Goal: Task Accomplishment & Management: Manage account settings

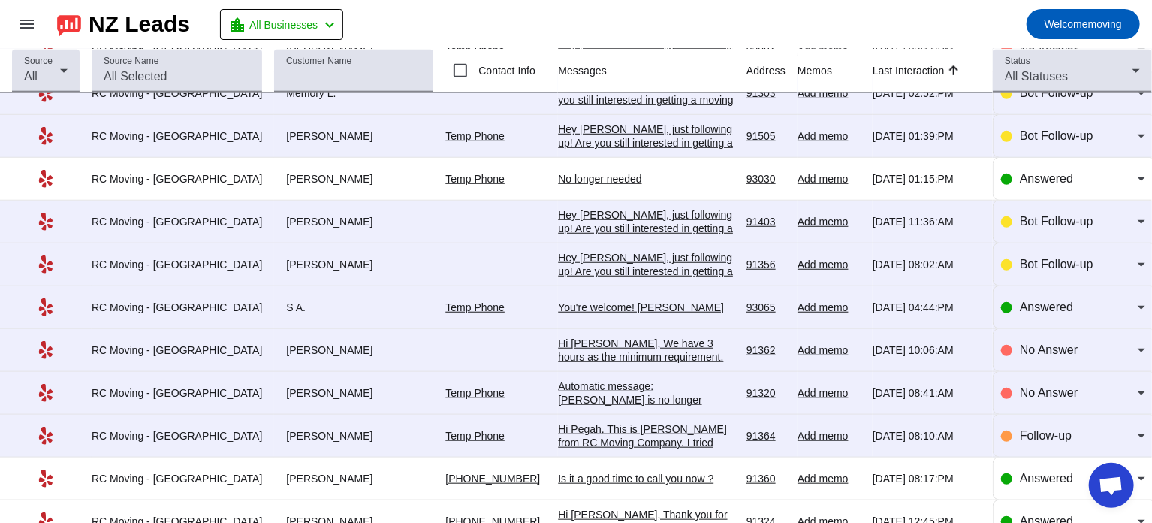
scroll to position [505, 0]
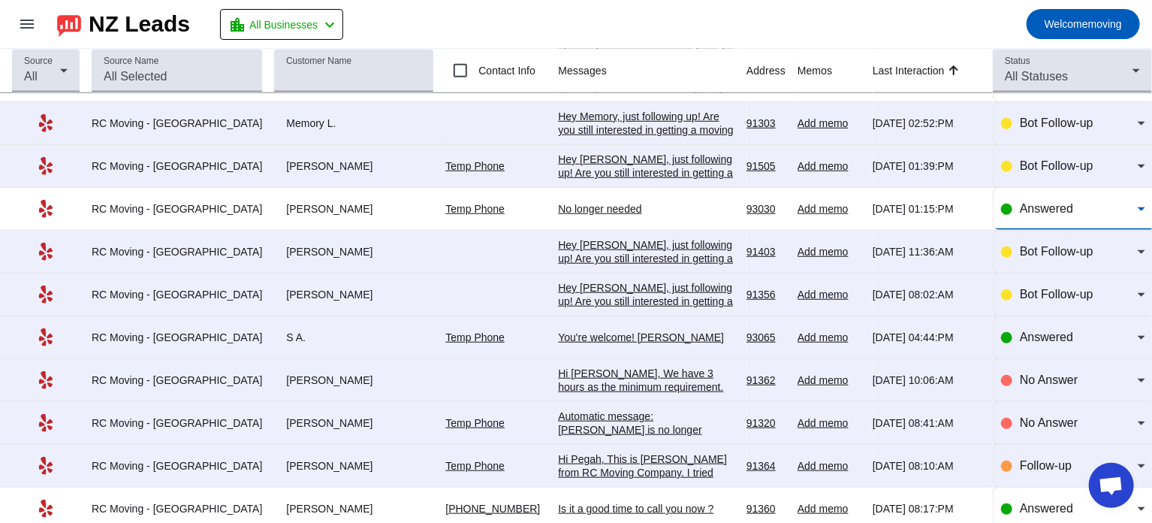
click at [1066, 213] on div "Answered" at bounding box center [1079, 209] width 118 height 18
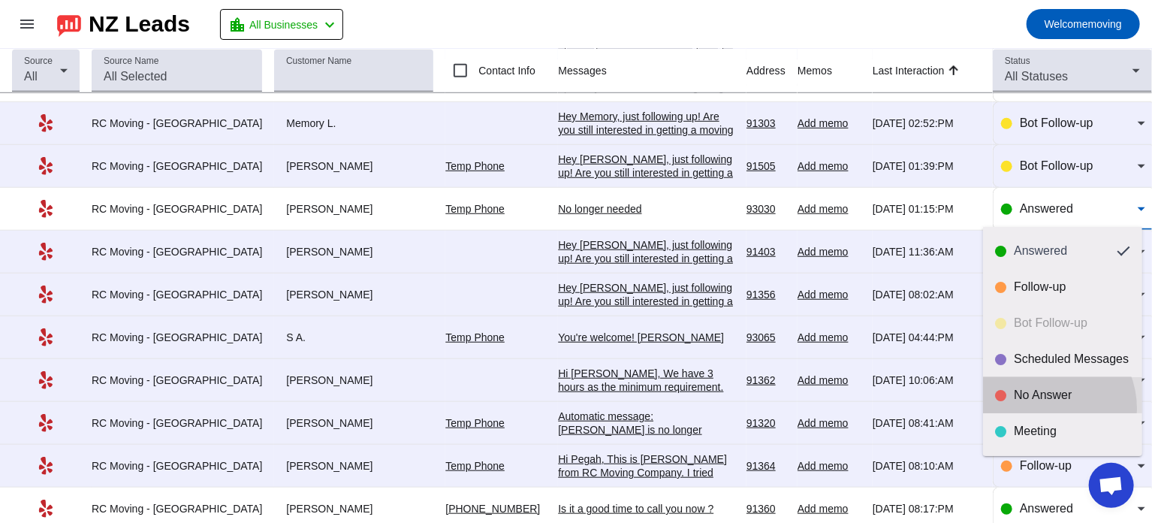
click at [1042, 409] on mat-option "No Answer" at bounding box center [1062, 395] width 159 height 36
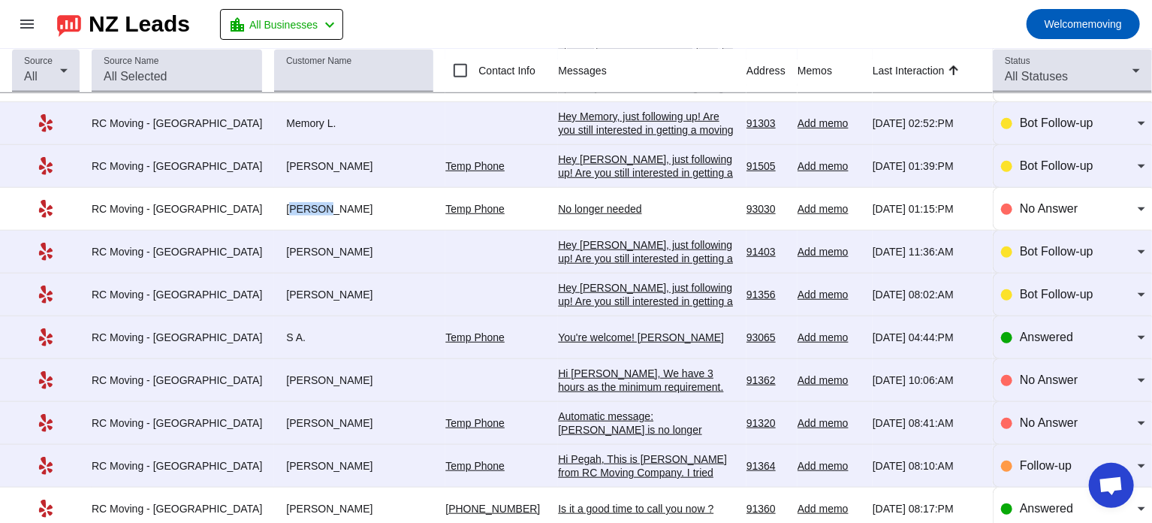
drag, startPoint x: 254, startPoint y: 194, endPoint x: 291, endPoint y: 200, distance: 37.2
click at [291, 200] on td "[PERSON_NAME]" at bounding box center [359, 209] width 171 height 43
copy div "[PERSON_NAME]"
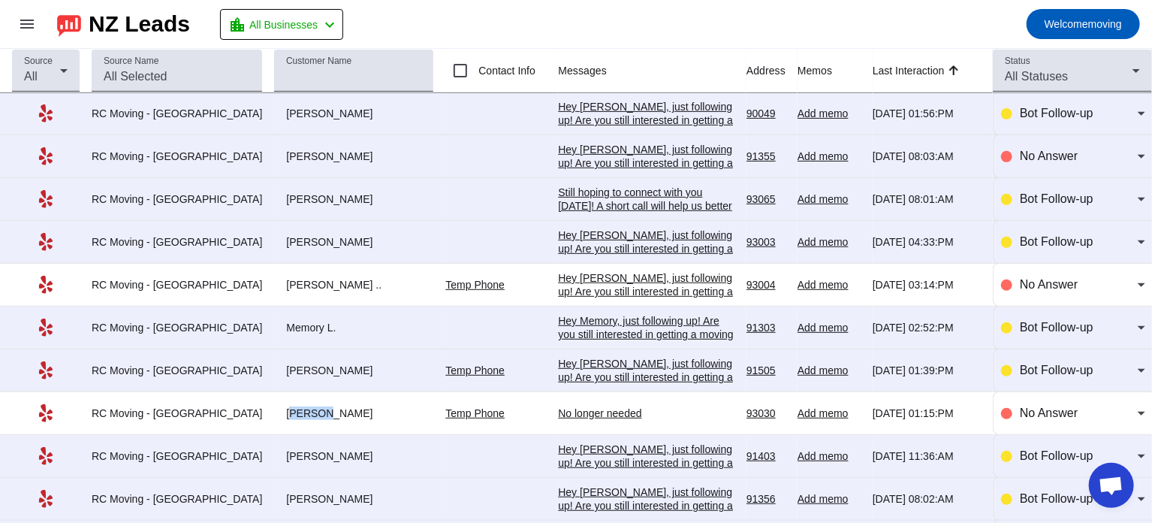
scroll to position [300, 0]
click at [510, 273] on td "Temp Phone" at bounding box center [501, 285] width 113 height 43
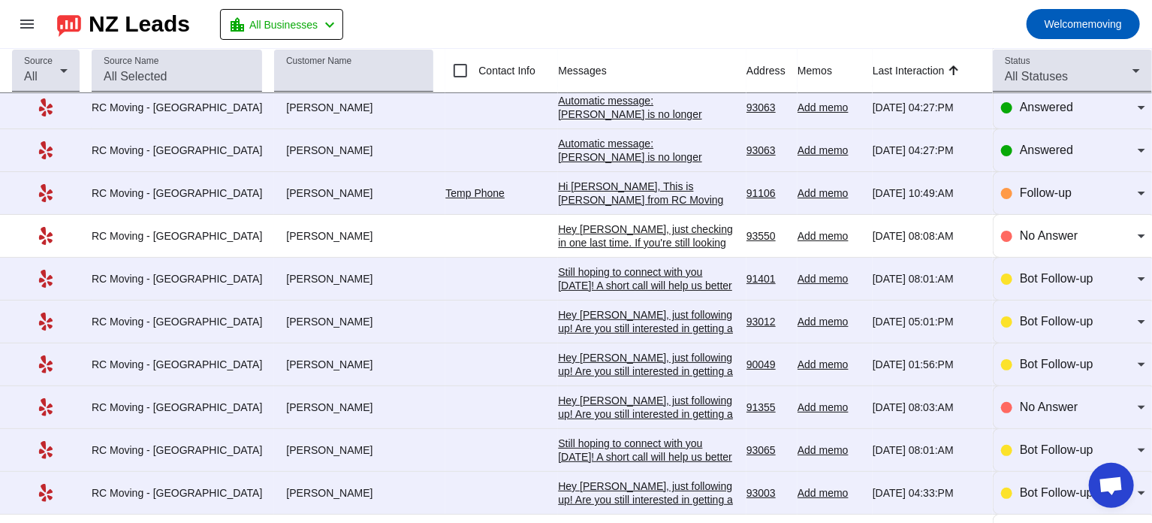
scroll to position [0, 0]
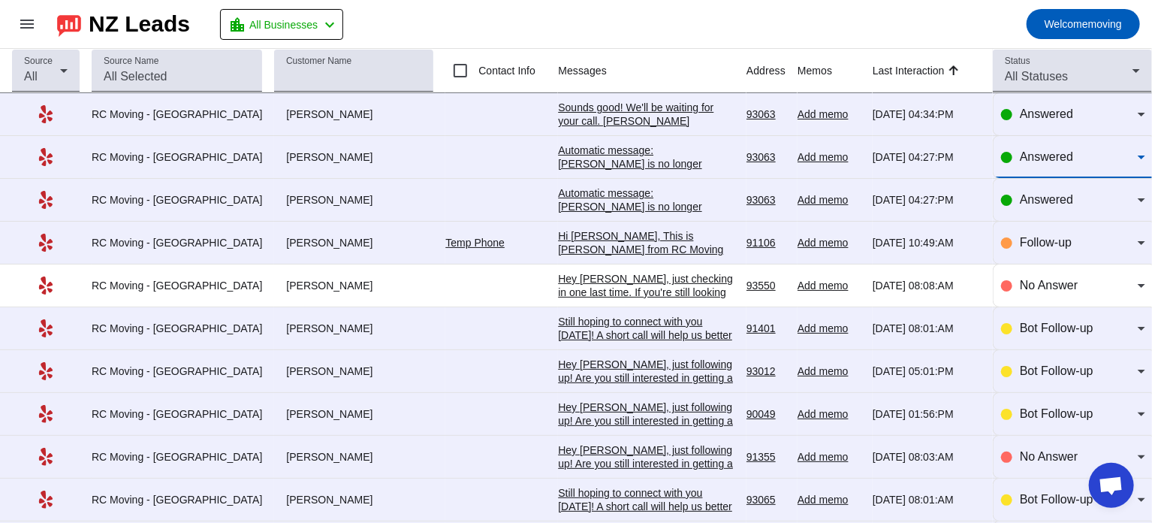
click at [1063, 159] on span "Answered" at bounding box center [1046, 156] width 53 height 13
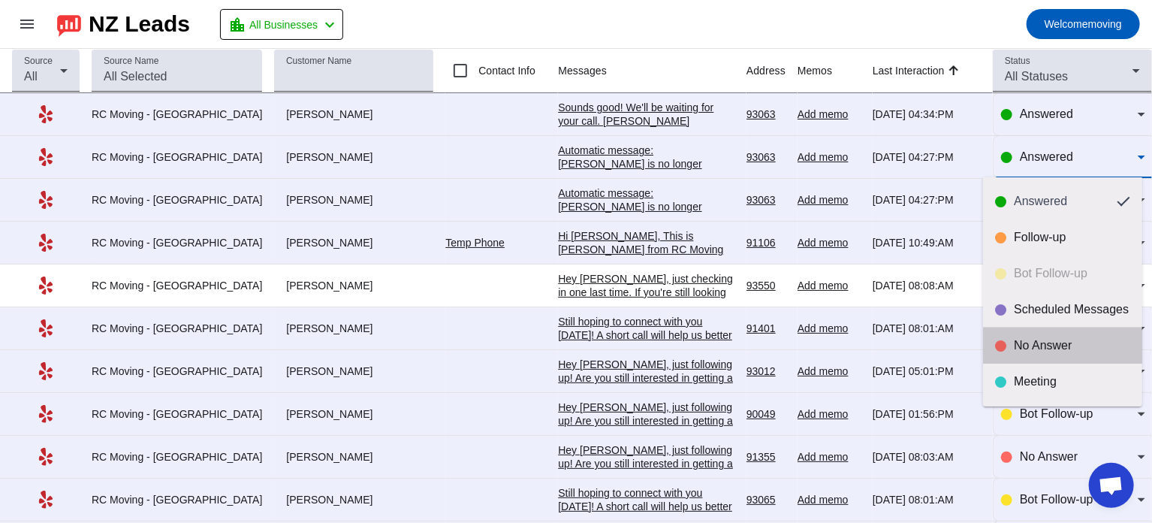
click at [1071, 339] on div "No Answer" at bounding box center [1072, 345] width 116 height 15
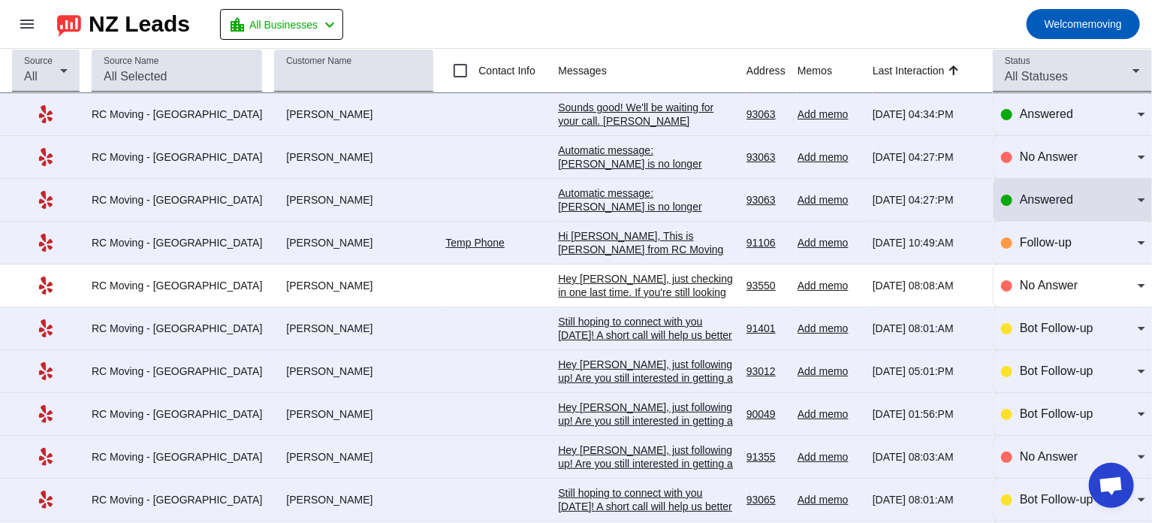
click at [1048, 187] on div "Answered" at bounding box center [1073, 200] width 144 height 42
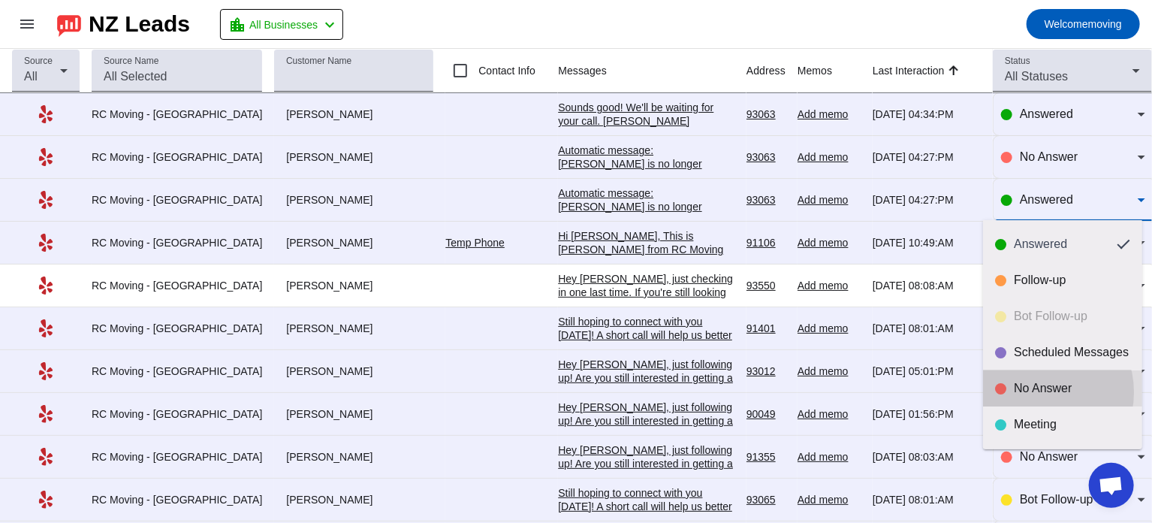
click at [1036, 392] on div "No Answer" at bounding box center [1072, 388] width 116 height 15
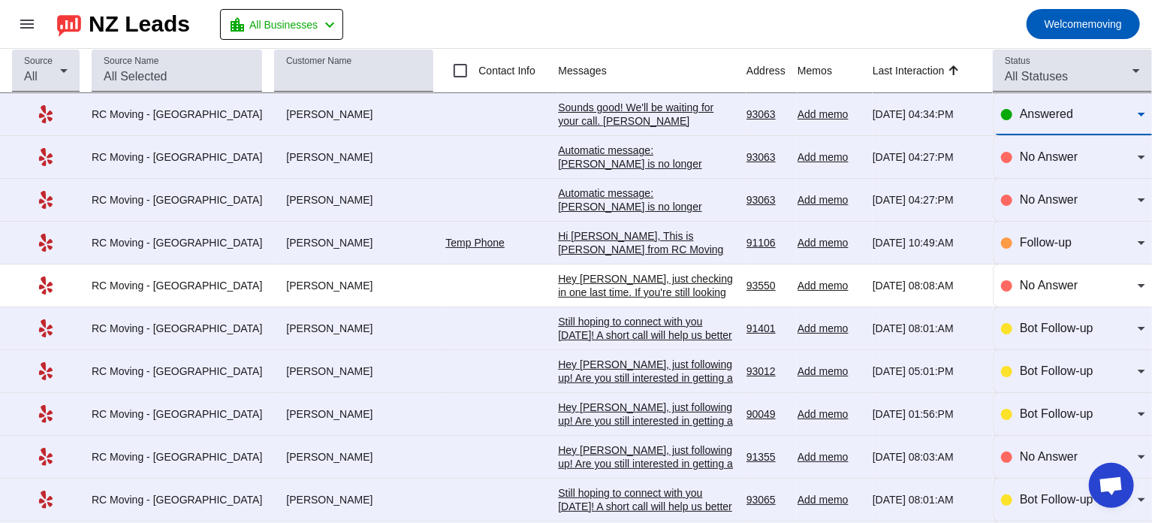
click at [1032, 115] on span "Answered" at bounding box center [1046, 113] width 53 height 13
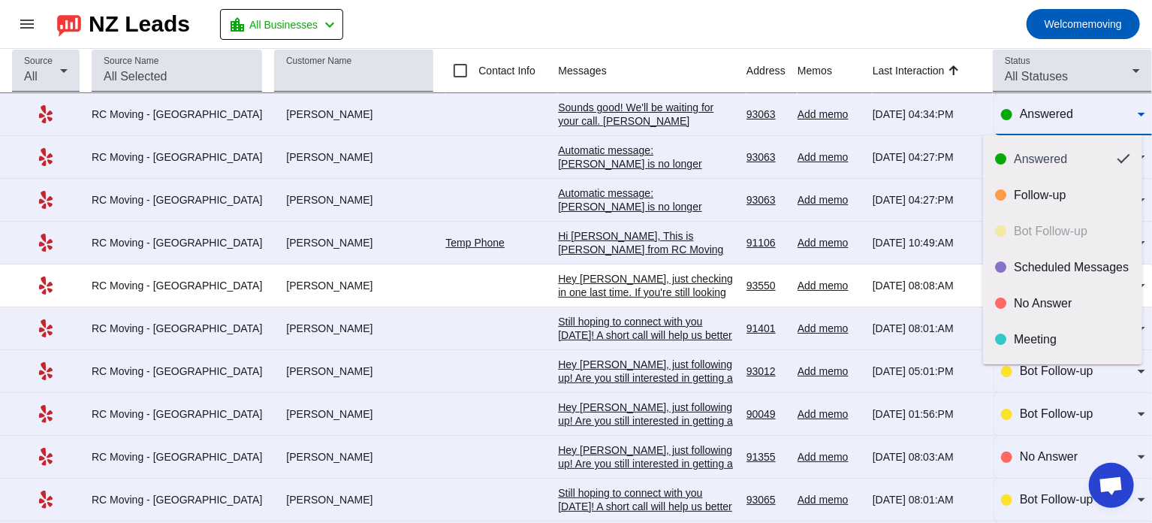
click at [656, 19] on div at bounding box center [576, 261] width 1152 height 523
